Goal: Transaction & Acquisition: Obtain resource

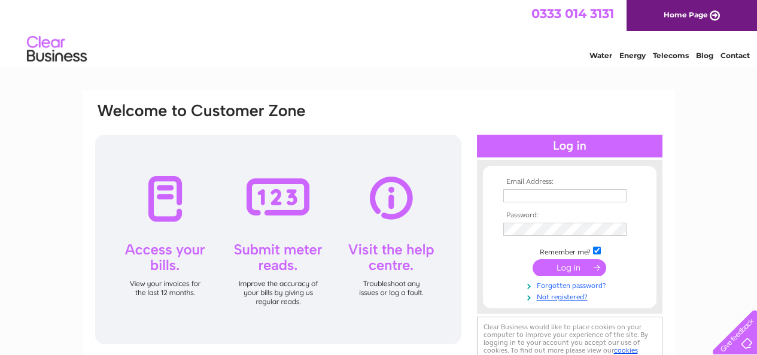
click at [571, 285] on link "Forgotten password?" at bounding box center [571, 284] width 136 height 11
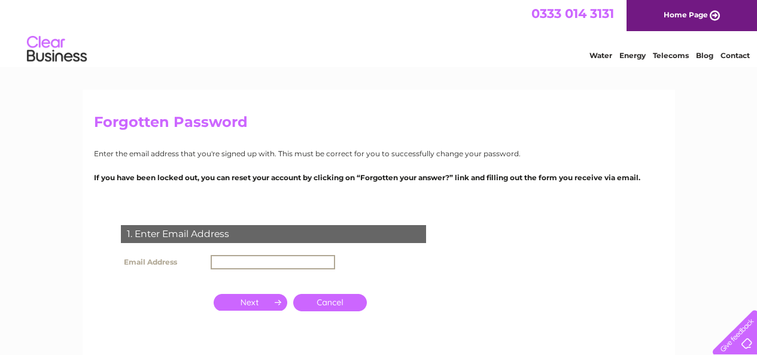
click at [283, 267] on input "text" at bounding box center [273, 262] width 124 height 14
type input "oscarjacks6@googlemail.com"
click at [267, 306] on input "button" at bounding box center [251, 302] width 74 height 17
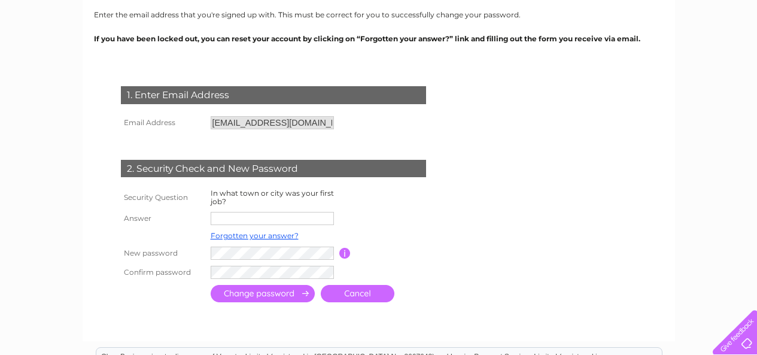
scroll to position [179, 0]
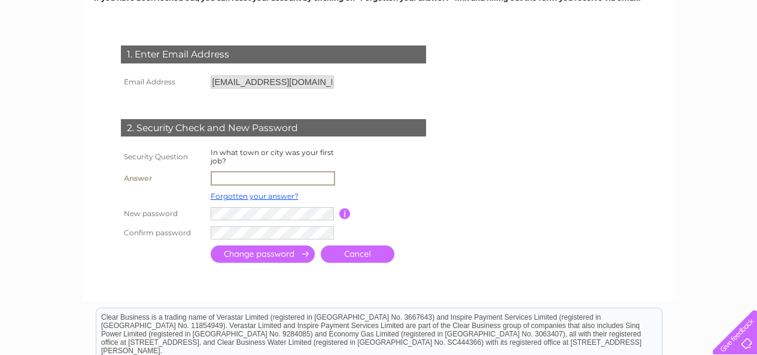
click at [242, 173] on input "text" at bounding box center [273, 178] width 124 height 14
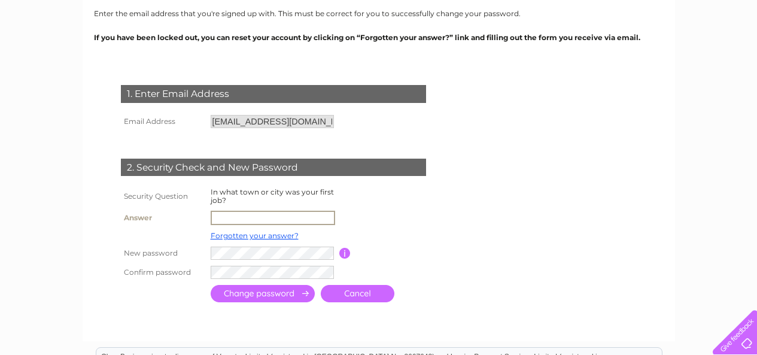
scroll to position [160, 0]
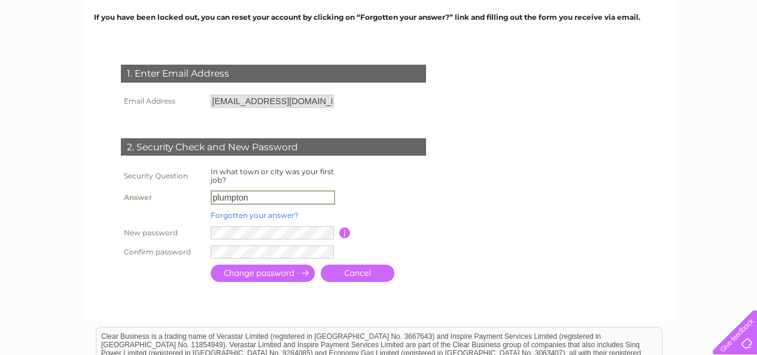
click at [252, 215] on link "Forgotten your answer?" at bounding box center [255, 215] width 88 height 9
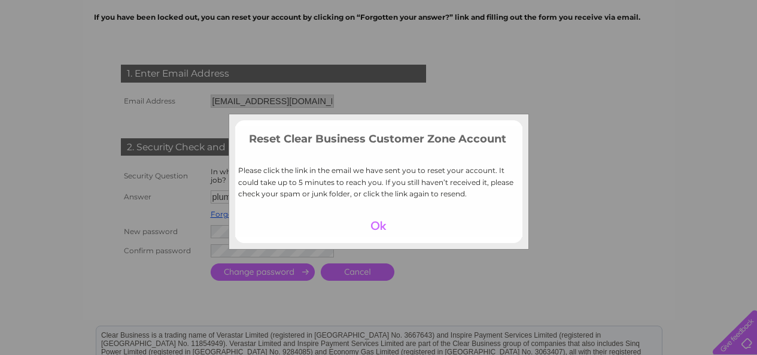
click at [379, 226] on div at bounding box center [378, 225] width 74 height 17
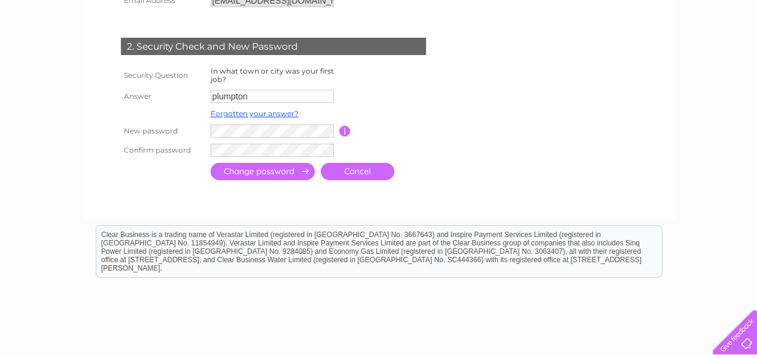
scroll to position [280, 0]
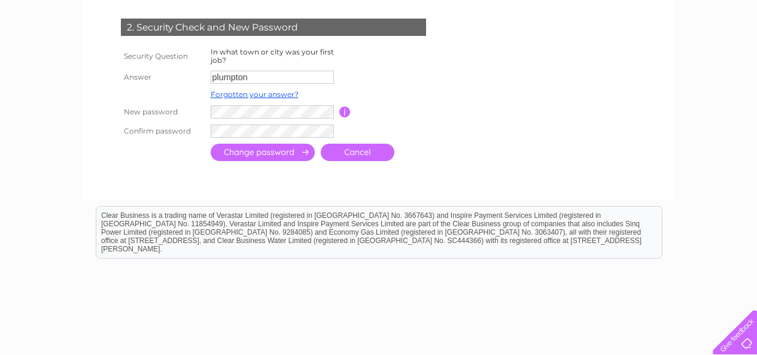
click at [269, 77] on input "plumpton" at bounding box center [272, 77] width 123 height 13
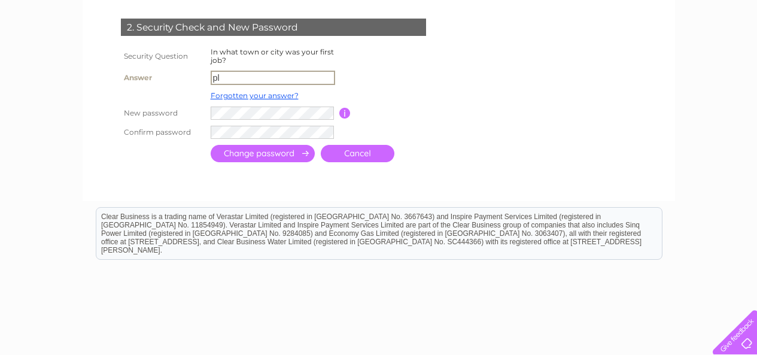
type input "p"
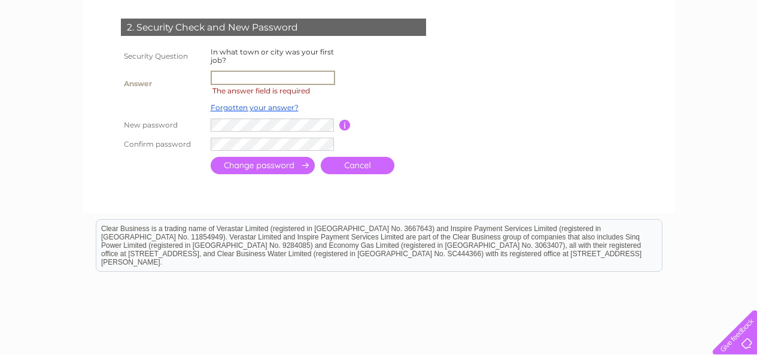
click at [263, 112] on td "Forgotten your answer?" at bounding box center [274, 108] width 132 height 16
click at [263, 109] on link "Forgotten your answer?" at bounding box center [255, 107] width 88 height 9
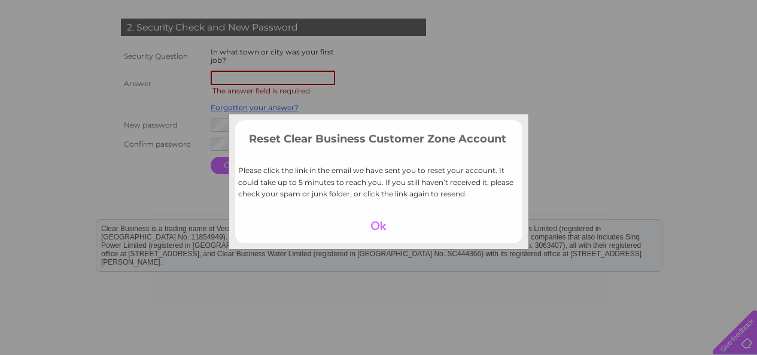
click at [380, 227] on div at bounding box center [378, 225] width 74 height 17
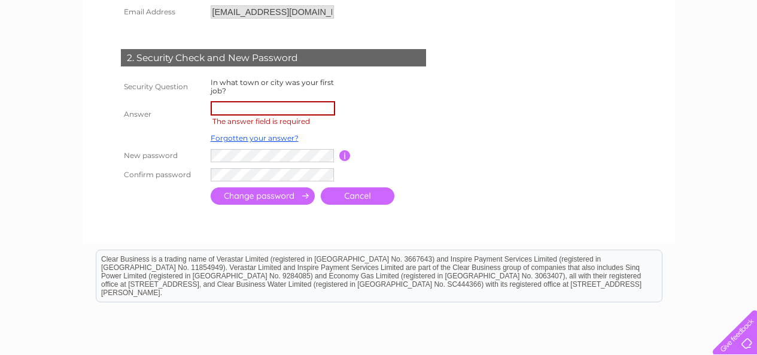
scroll to position [160, 0]
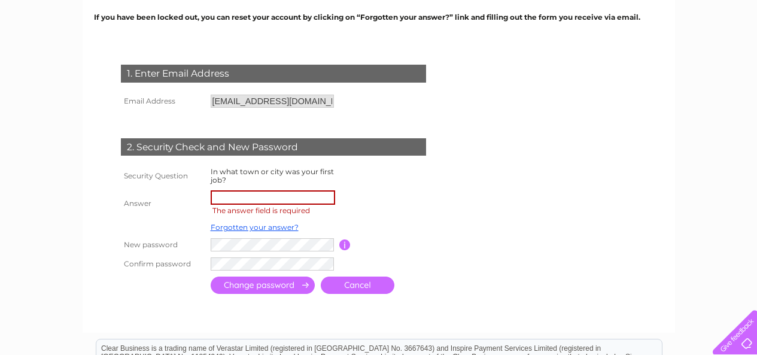
click at [278, 196] on input "text" at bounding box center [273, 197] width 124 height 14
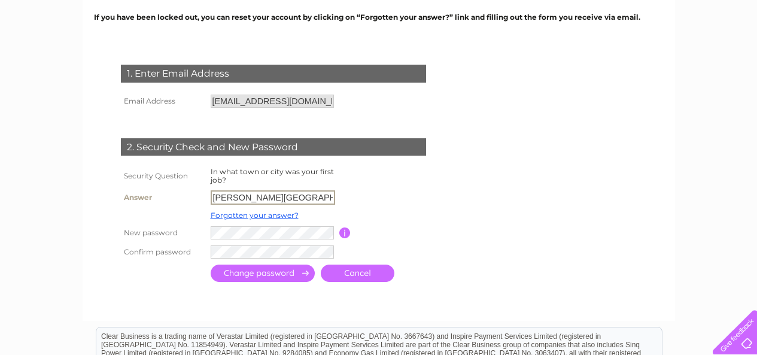
type input "burgess hill"
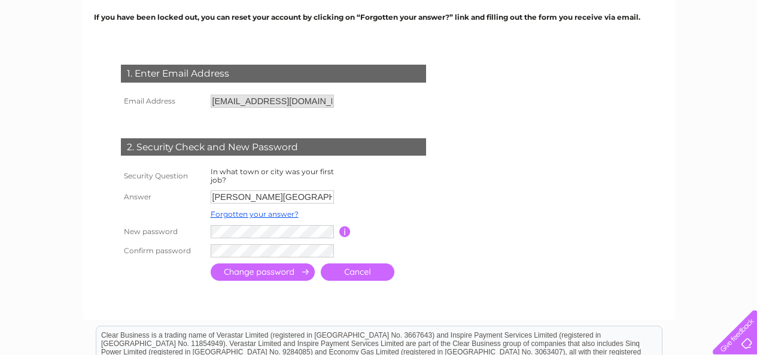
click at [251, 270] on input "submit" at bounding box center [263, 271] width 104 height 17
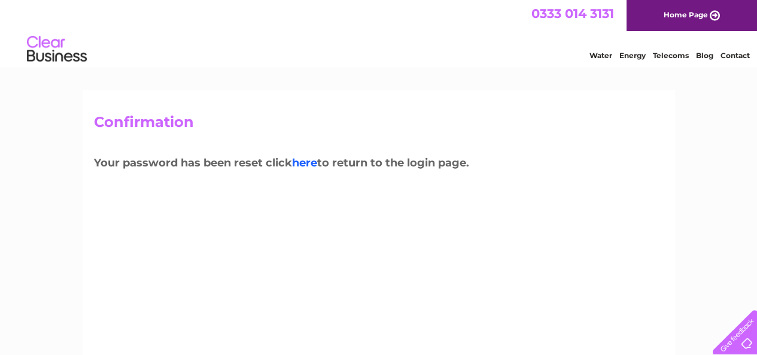
click at [306, 163] on link "here" at bounding box center [304, 162] width 25 height 13
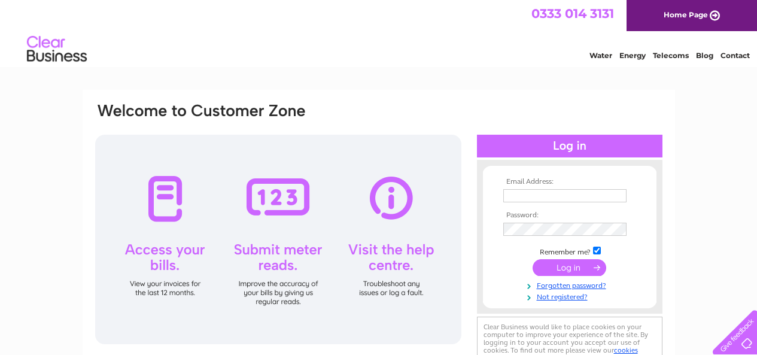
click at [547, 188] on td at bounding box center [569, 195] width 139 height 19
click at [548, 194] on input "text" at bounding box center [564, 195] width 123 height 13
type input "oscarjacks6@googlemail.com"
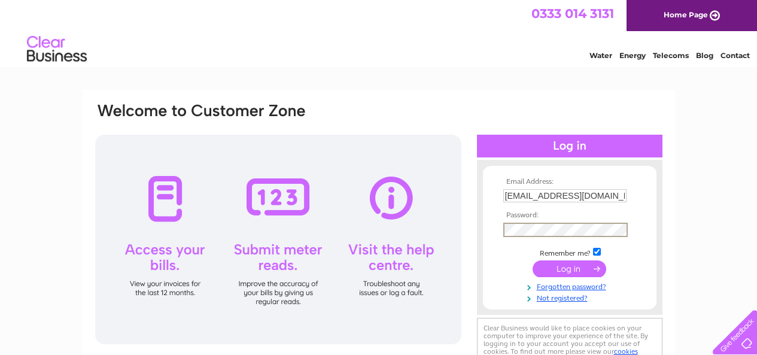
click at [532, 260] on input "submit" at bounding box center [569, 268] width 74 height 17
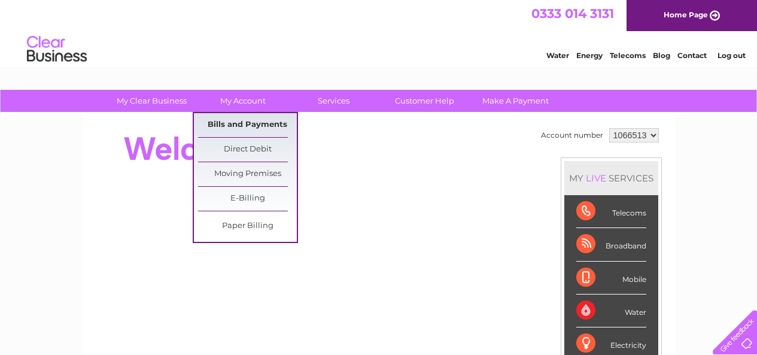
click at [235, 123] on link "Bills and Payments" at bounding box center [247, 125] width 99 height 24
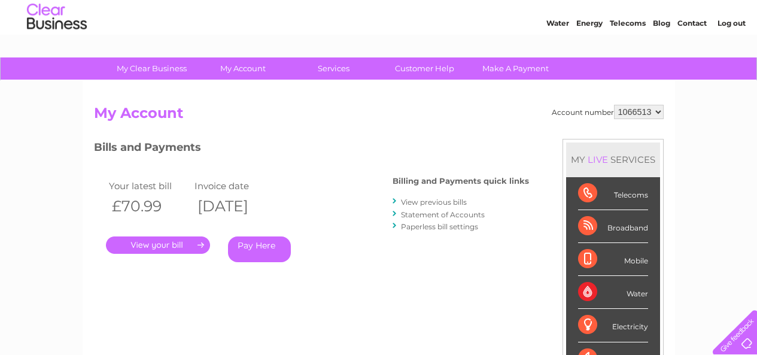
scroll to position [60, 0]
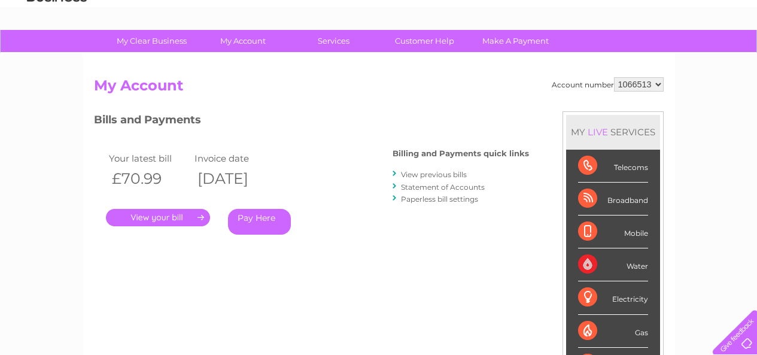
click at [431, 186] on link "Statement of Accounts" at bounding box center [443, 186] width 84 height 9
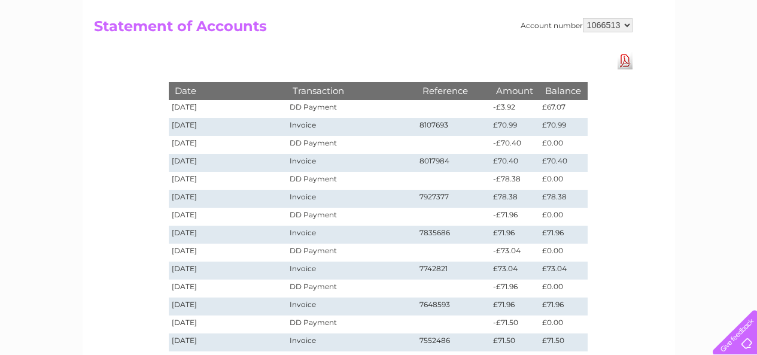
scroll to position [120, 0]
click at [624, 62] on link "Download Pdf" at bounding box center [624, 59] width 15 height 17
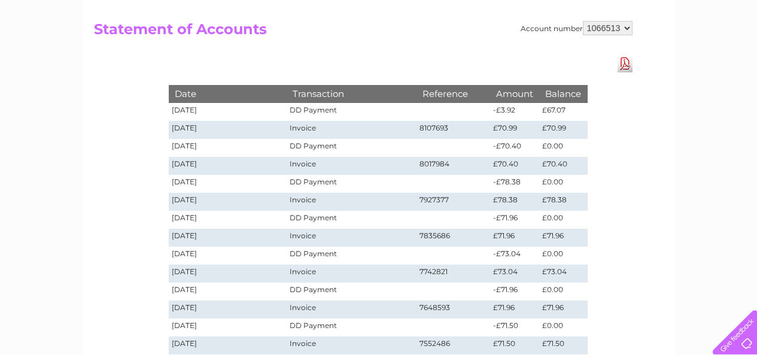
scroll to position [0, 0]
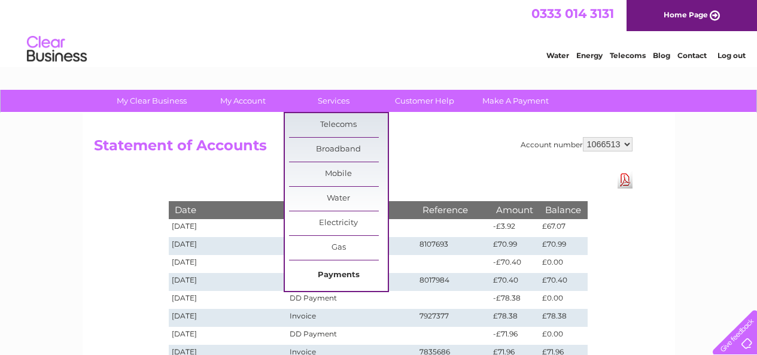
click at [340, 275] on link "Payments" at bounding box center [338, 275] width 99 height 24
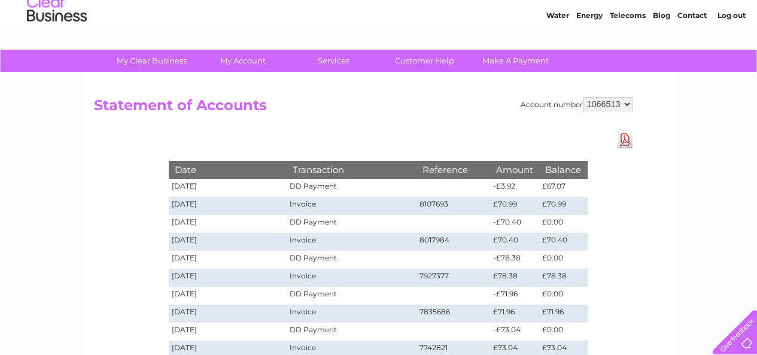
scroll to position [60, 0]
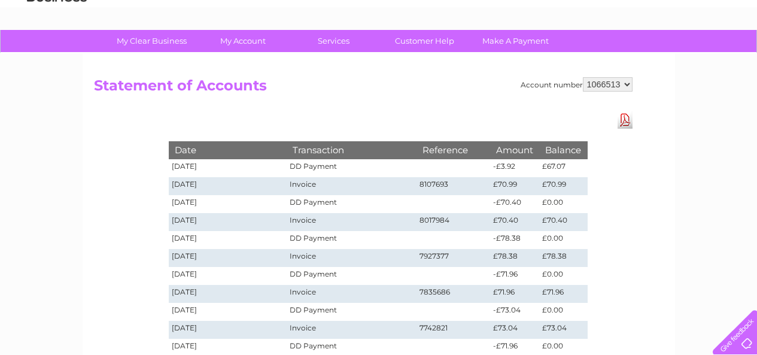
click at [617, 86] on select "1066513" at bounding box center [607, 84] width 50 height 14
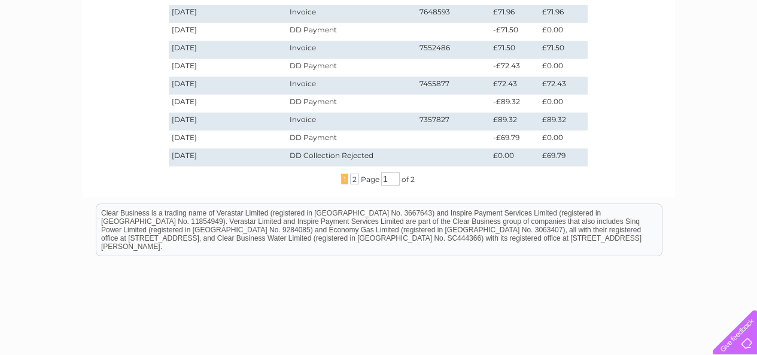
scroll to position [419, 0]
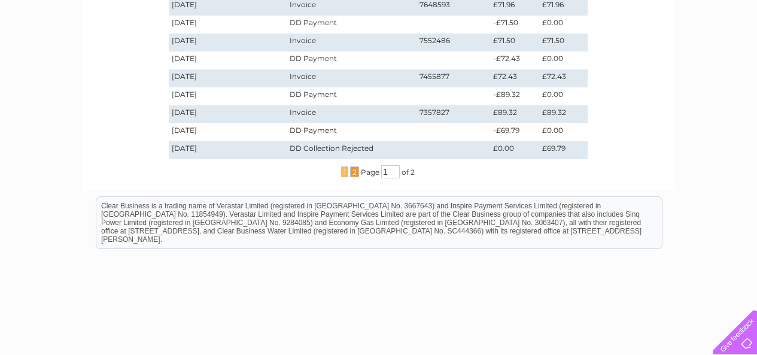
click at [355, 172] on span "2" at bounding box center [354, 171] width 9 height 11
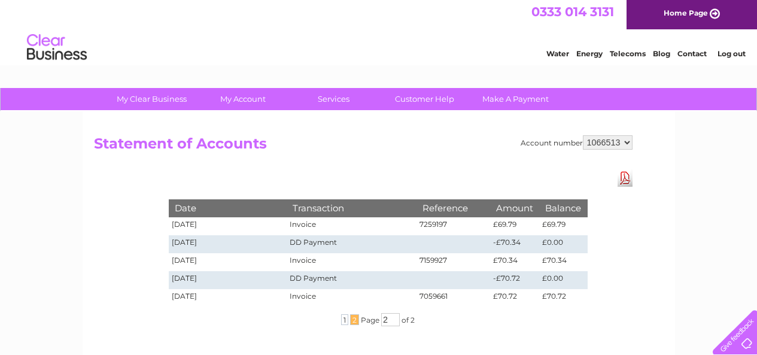
scroll to position [0, 0]
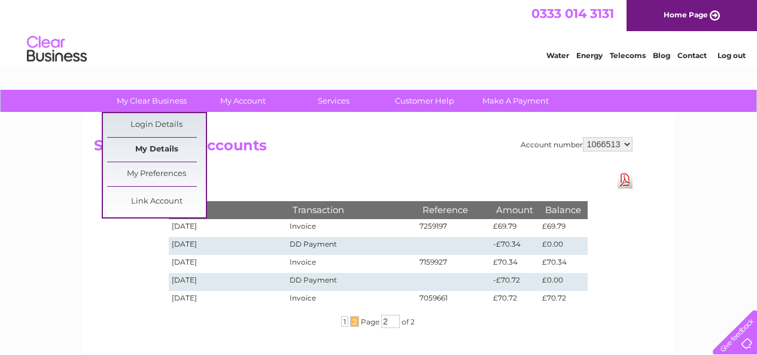
click at [172, 150] on link "My Details" at bounding box center [156, 150] width 99 height 24
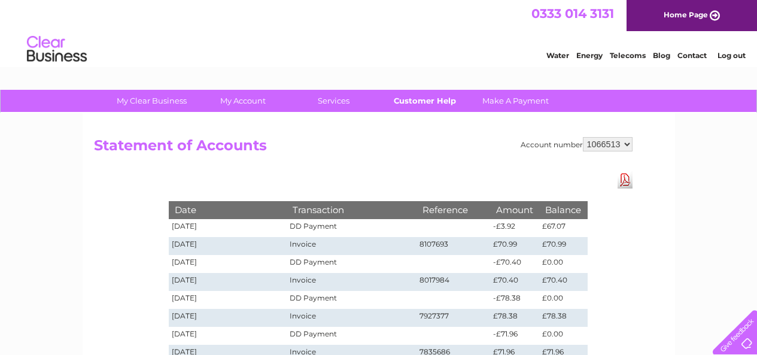
click at [423, 101] on link "Customer Help" at bounding box center [424, 101] width 99 height 22
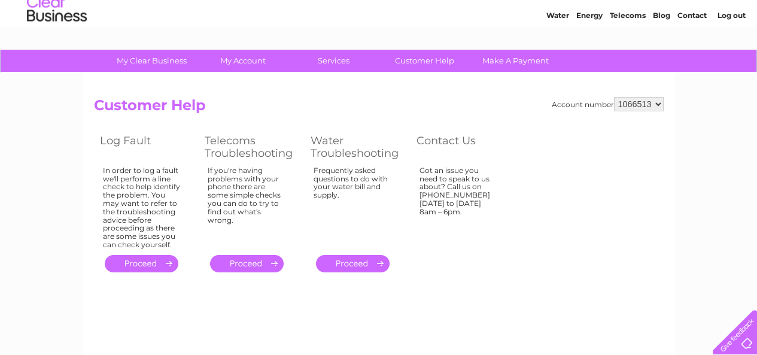
scroll to position [60, 0]
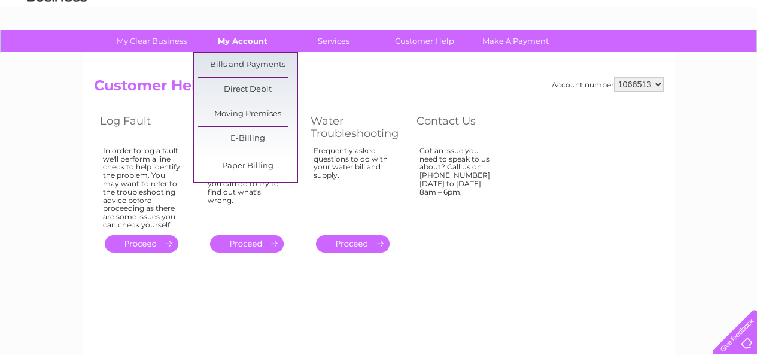
click at [239, 44] on link "My Account" at bounding box center [242, 41] width 99 height 22
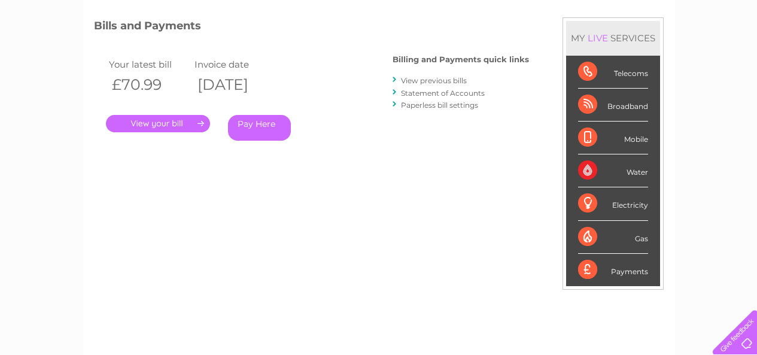
scroll to position [120, 0]
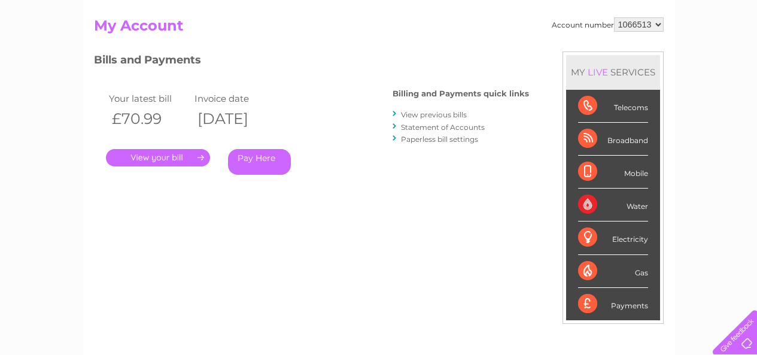
click at [143, 160] on link "." at bounding box center [158, 157] width 104 height 17
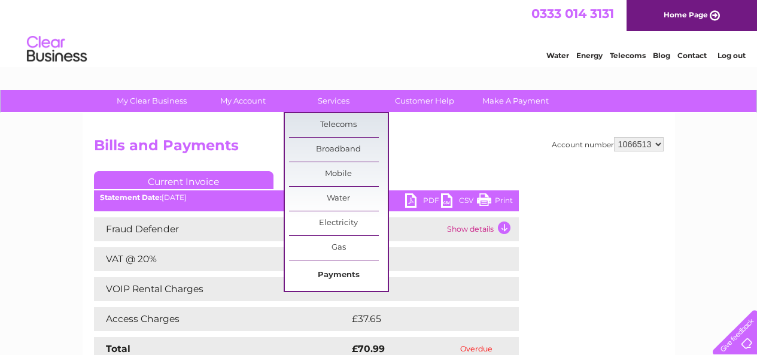
click at [345, 280] on link "Payments" at bounding box center [338, 275] width 99 height 24
